Goal: Information Seeking & Learning: Learn about a topic

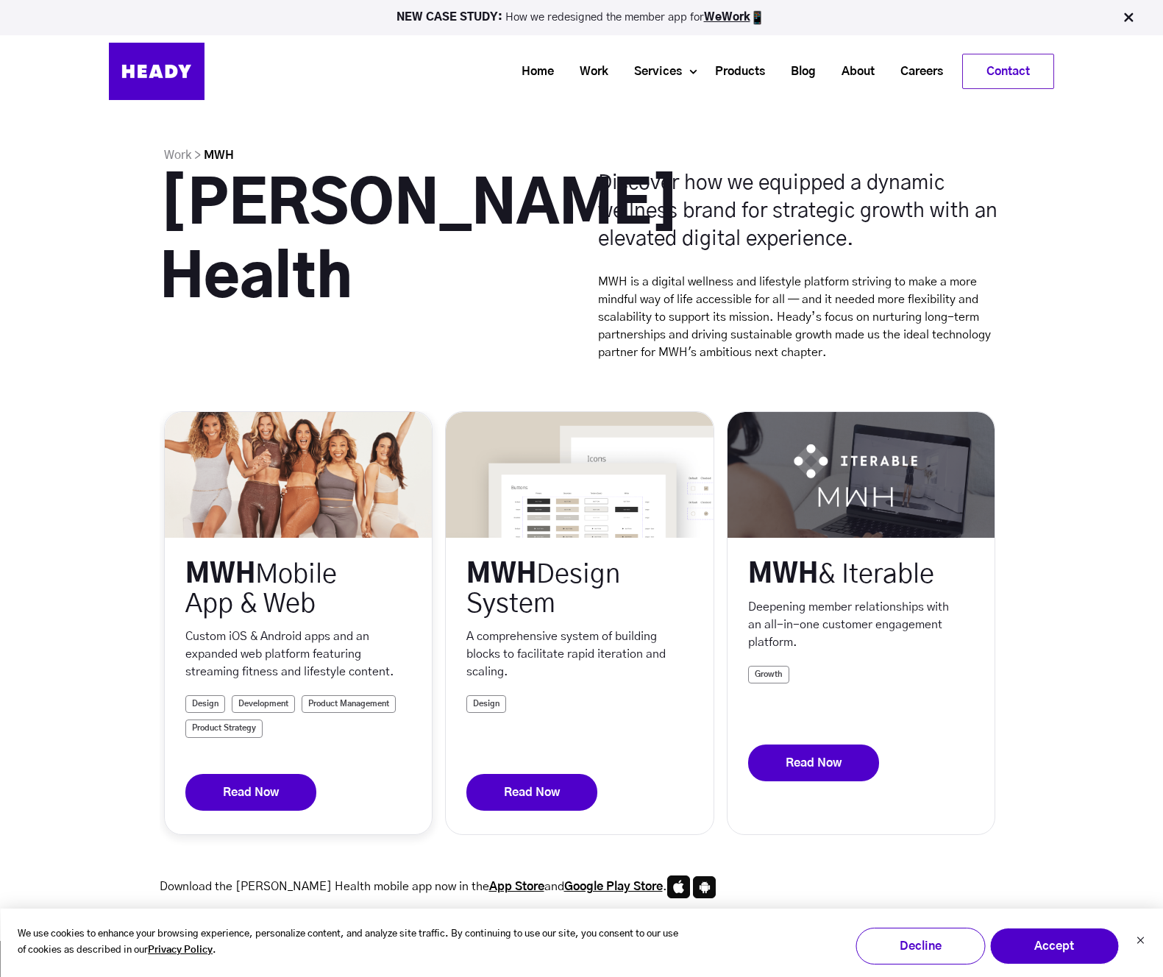
click at [250, 785] on link "Read Now" at bounding box center [250, 792] width 131 height 37
click at [515, 789] on link "Read Now" at bounding box center [531, 792] width 131 height 37
click at [794, 781] on link "Read Now" at bounding box center [813, 762] width 131 height 37
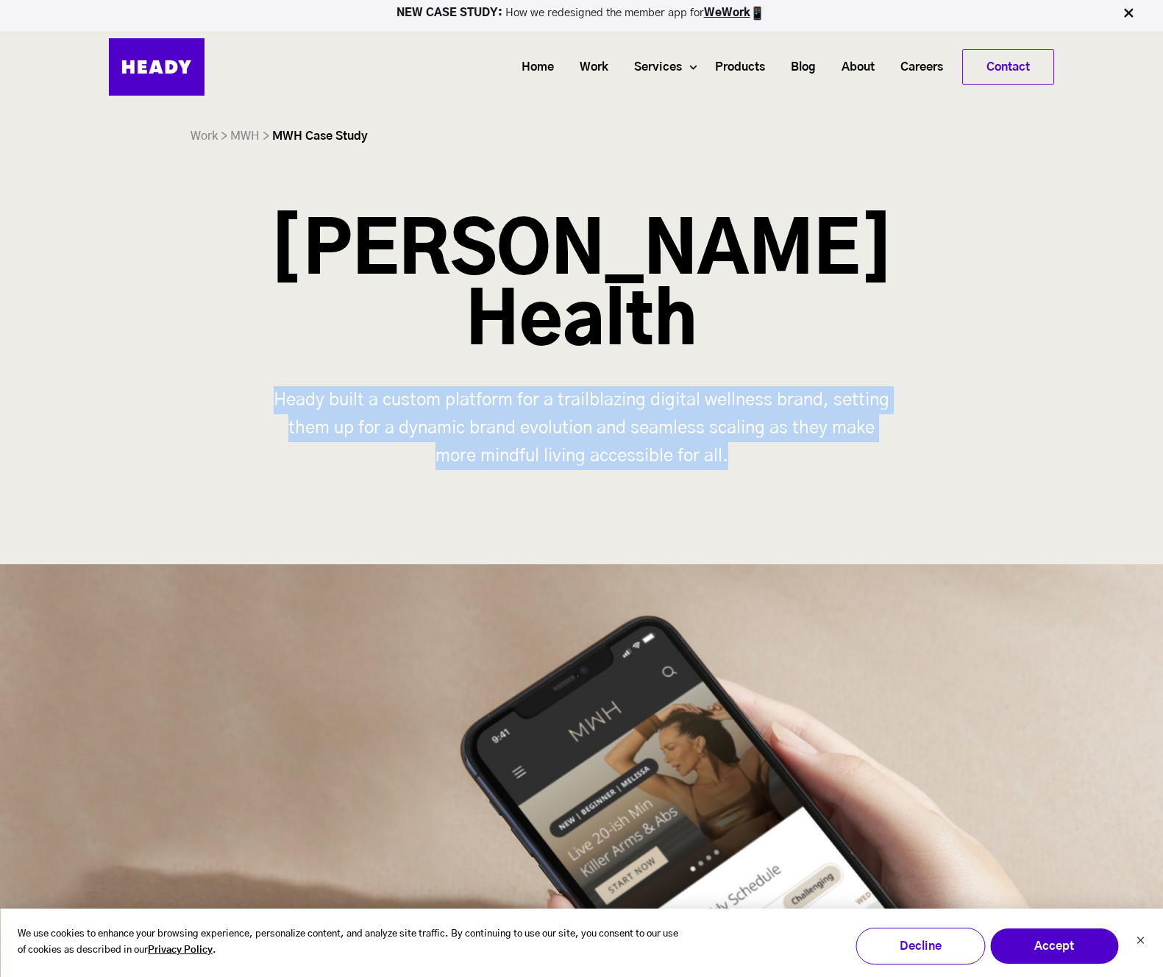
drag, startPoint x: 276, startPoint y: 396, endPoint x: 805, endPoint y: 447, distance: 532.0
click at [805, 447] on p "Heady built a custom platform for a trailblazing digital wellness brand, settin…" at bounding box center [581, 428] width 625 height 84
click at [258, 378] on div "Melissa Wood Health Heady built a custom platform for a trailblazing digital we…" at bounding box center [581, 357] width 1163 height 281
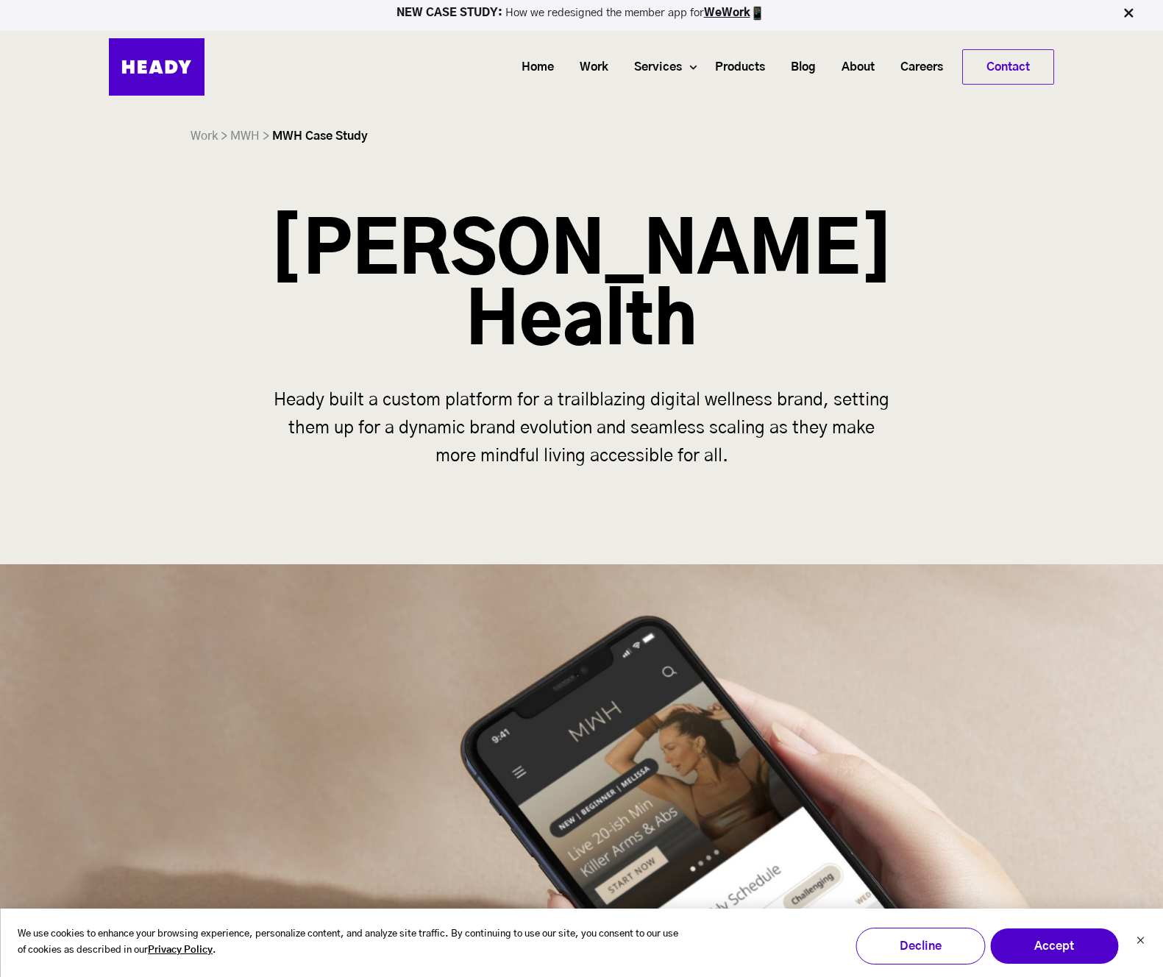
click at [547, 508] on div "Melissa Wood Health Heady built a custom platform for a trailblazing digital we…" at bounding box center [581, 390] width 1163 height 347
click at [204, 471] on div "Heady built a custom platform for a trailblazing digital wellness brand, settin…" at bounding box center [581, 442] width 1163 height 112
click at [76, 409] on div "Heady built a custom platform for a trailblazing digital wellness brand, settin…" at bounding box center [581, 442] width 1163 height 112
click at [51, 253] on div "Melissa Wood Health Heady built a custom platform for a trailblazing digital we…" at bounding box center [581, 357] width 1163 height 281
click at [208, 366] on div "Melissa Wood Health Heady built a custom platform for a trailblazing digital we…" at bounding box center [581, 357] width 1163 height 281
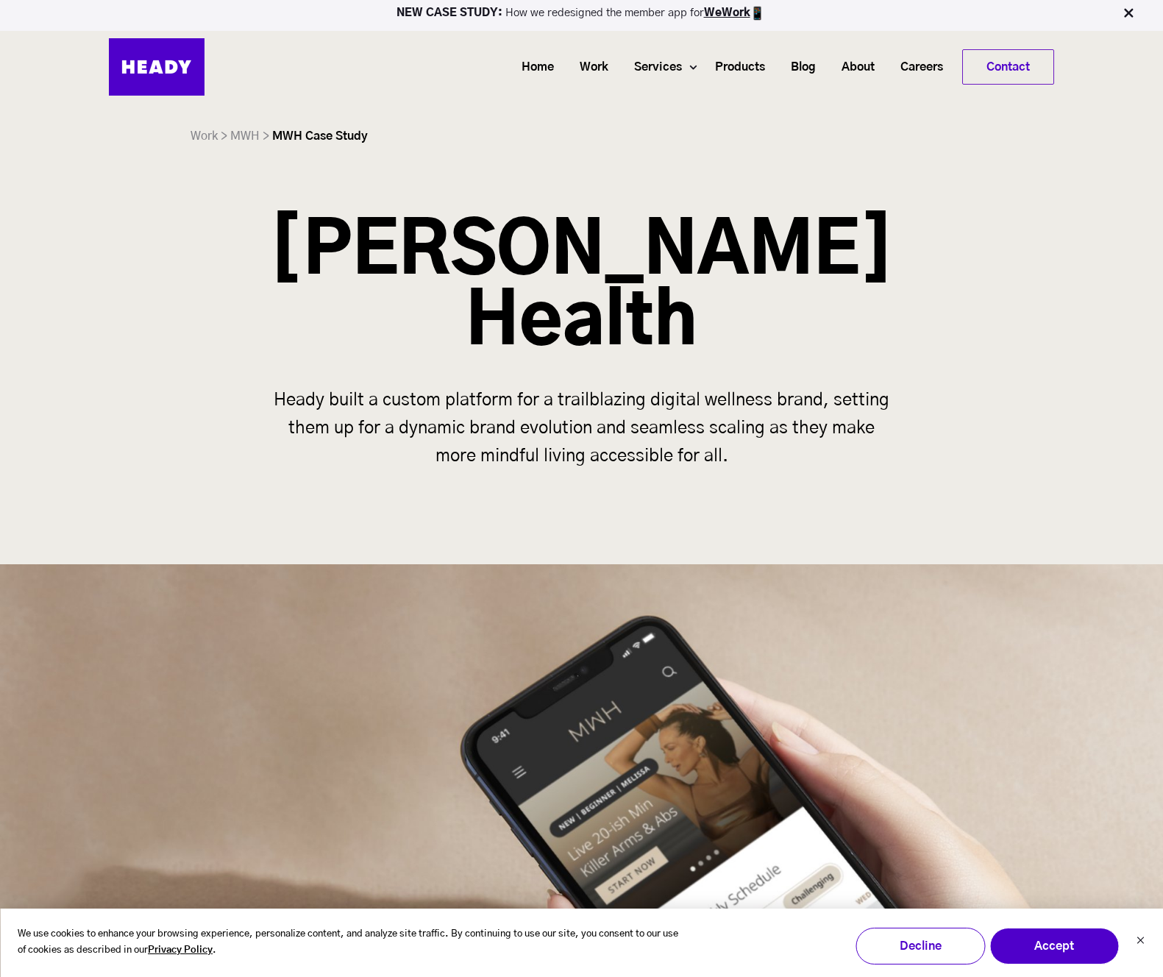
click at [96, 228] on div "Melissa Wood Health Heady built a custom platform for a trailblazing digital we…" at bounding box center [581, 357] width 1163 height 281
click at [169, 305] on div "Melissa Wood Health Heady built a custom platform for a trailblazing digital we…" at bounding box center [581, 357] width 1163 height 281
